Goal: Check status: Check status

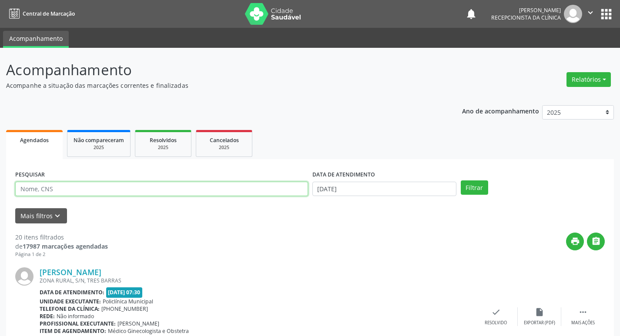
click at [100, 184] on input "text" at bounding box center [161, 189] width 293 height 15
click at [460, 180] on button "Filtrar" at bounding box center [473, 187] width 27 height 15
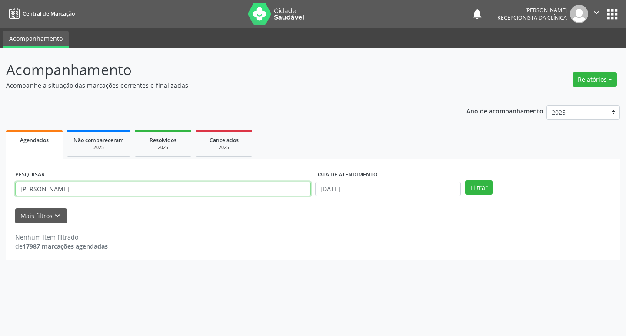
click at [121, 191] on input "[PERSON_NAME]" at bounding box center [163, 189] width 296 height 15
click at [465, 180] on button "Filtrar" at bounding box center [478, 187] width 27 height 15
click at [111, 191] on input "joselima" at bounding box center [163, 189] width 296 height 15
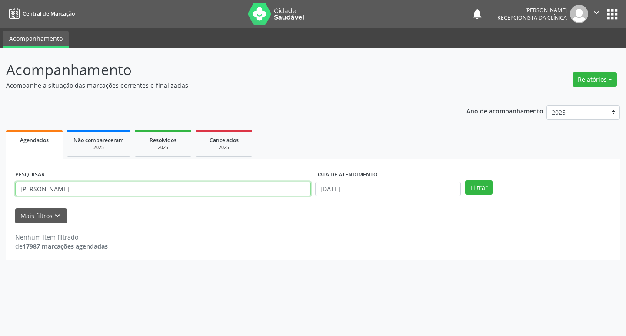
click at [465, 180] on button "Filtrar" at bounding box center [478, 187] width 27 height 15
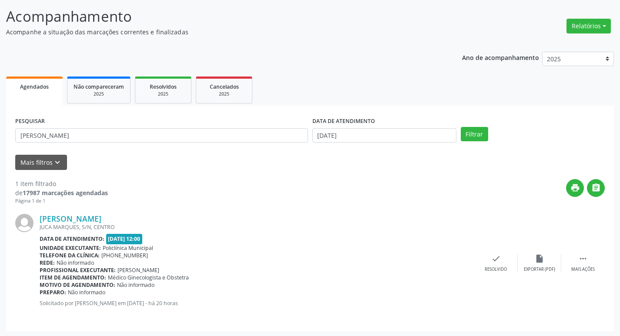
scroll to position [55, 0]
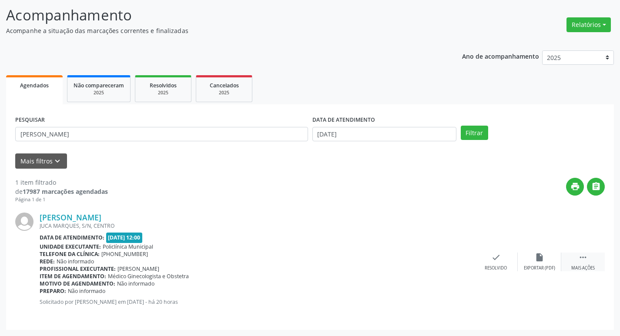
click at [586, 260] on icon "" at bounding box center [583, 258] width 10 height 10
click at [461, 258] on div "print Imprimir" at bounding box center [451, 262] width 43 height 19
drag, startPoint x: 197, startPoint y: 143, endPoint x: 180, endPoint y: 131, distance: 21.5
click at [193, 141] on div "PESQUISAR [PERSON_NAME]" at bounding box center [161, 130] width 297 height 34
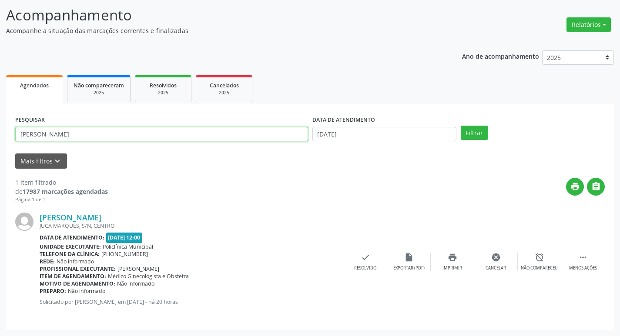
click at [180, 131] on input "[PERSON_NAME]" at bounding box center [161, 134] width 293 height 15
type input "keila"
click at [460, 126] on button "Filtrar" at bounding box center [473, 133] width 27 height 15
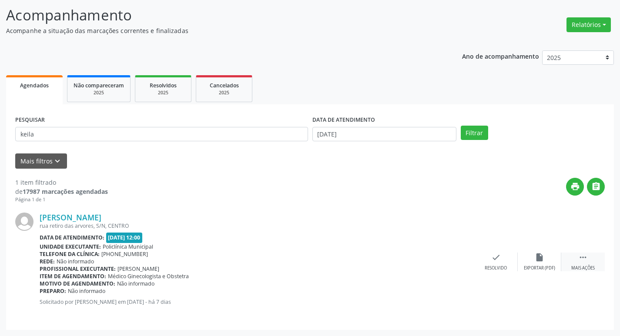
click at [583, 257] on icon "" at bounding box center [583, 258] width 10 height 10
click at [449, 252] on div "[PERSON_NAME] [GEOGRAPHIC_DATA], S/N, CENTRO Data de atendimento: [DATE] 12:00 …" at bounding box center [309, 261] width 589 height 117
click at [463, 260] on div "print Imprimir" at bounding box center [451, 262] width 43 height 19
